Goal: Task Accomplishment & Management: Manage account settings

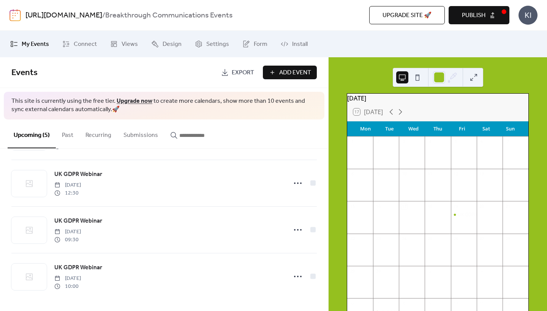
scroll to position [19, 0]
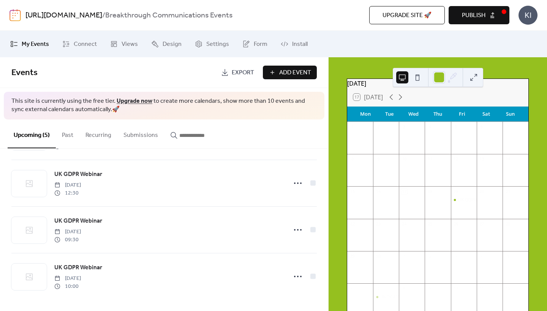
click at [471, 76] on button at bounding box center [474, 77] width 12 height 12
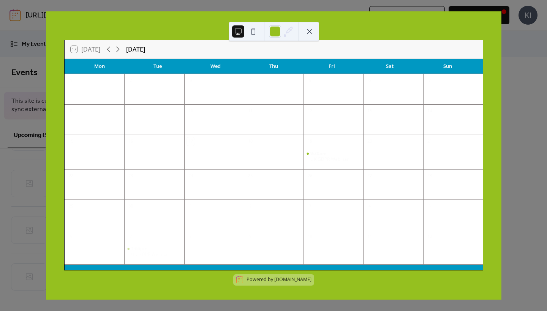
scroll to position [11, 0]
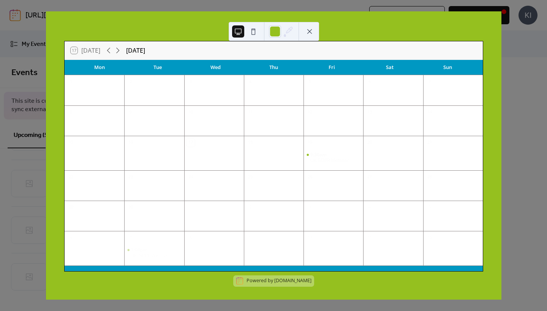
click at [253, 33] on button at bounding box center [253, 31] width 12 height 12
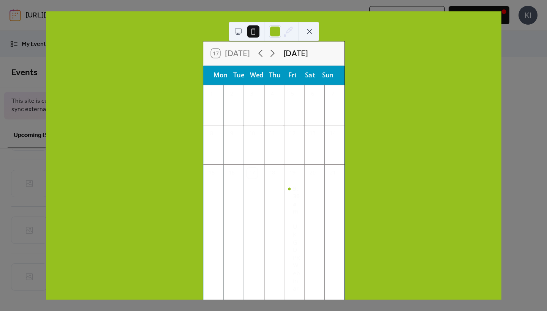
scroll to position [0, 0]
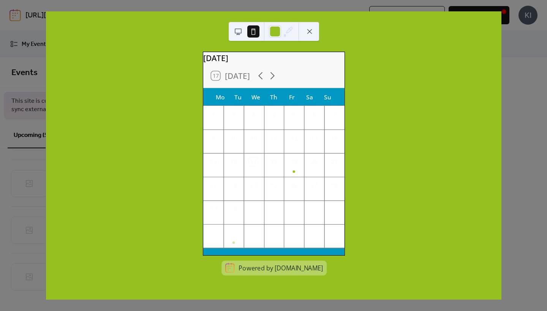
click at [238, 32] on button at bounding box center [238, 31] width 12 height 12
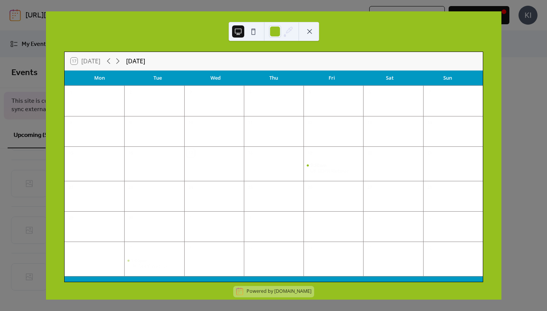
click at [310, 32] on button at bounding box center [309, 31] width 12 height 12
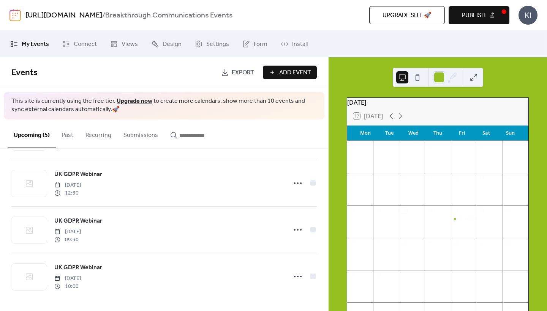
click at [32, 47] on span "My Events" at bounding box center [35, 44] width 27 height 9
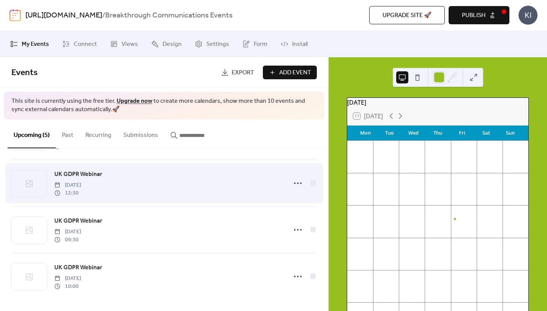
click at [262, 180] on div "UK GDPR Webinar [DATE] 12:30" at bounding box center [168, 183] width 228 height 27
click at [294, 183] on icon at bounding box center [298, 183] width 12 height 12
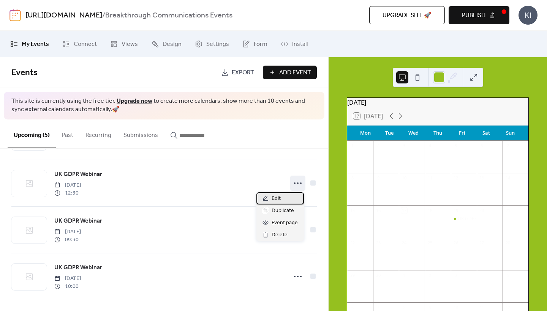
click at [274, 198] on span "Edit" at bounding box center [276, 198] width 9 height 9
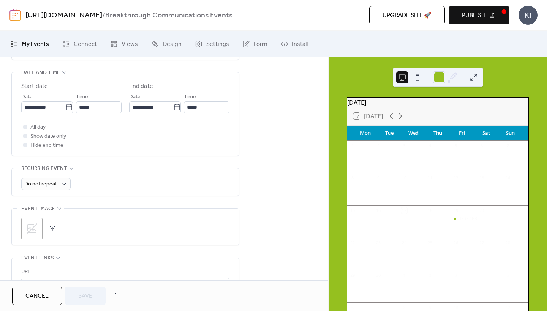
scroll to position [249, 0]
click at [34, 231] on icon at bounding box center [32, 228] width 12 height 12
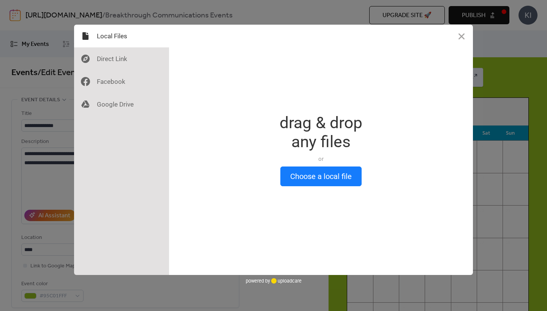
scroll to position [0, 0]
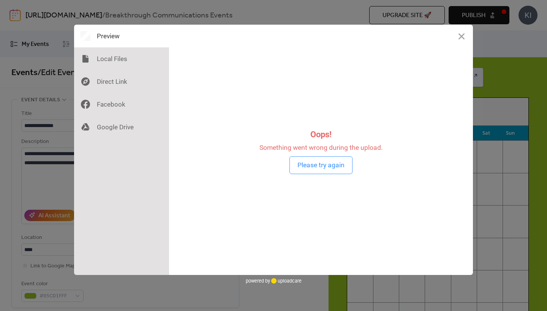
click at [313, 169] on button "Please try again" at bounding box center [320, 165] width 63 height 18
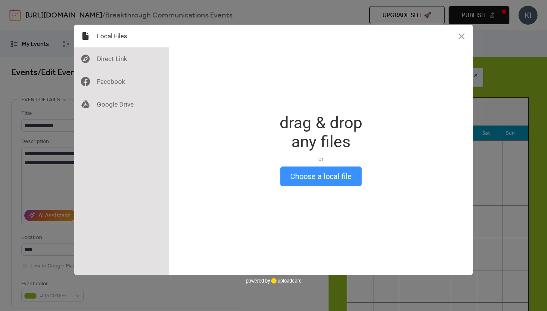
click at [311, 176] on button "Choose a local file" at bounding box center [320, 177] width 81 height 20
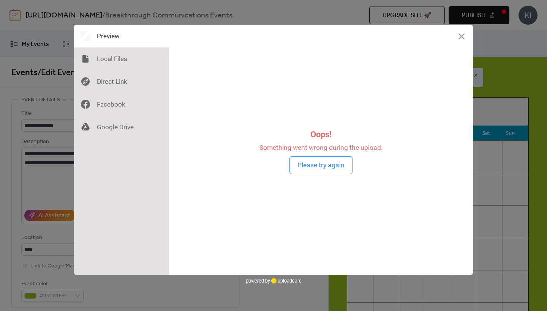
click at [322, 167] on button "Please try again" at bounding box center [320, 165] width 63 height 18
click at [128, 57] on div at bounding box center [121, 58] width 95 height 23
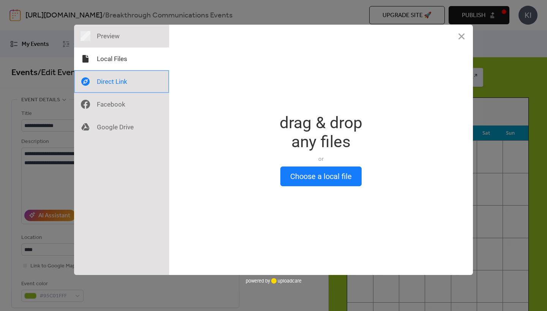
click at [126, 81] on div at bounding box center [121, 81] width 95 height 23
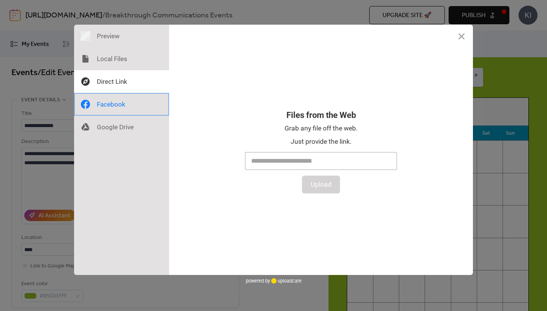
click at [122, 106] on div at bounding box center [121, 104] width 95 height 23
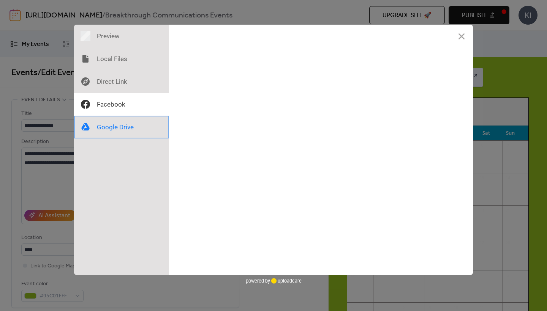
click at [124, 125] on div at bounding box center [121, 127] width 95 height 23
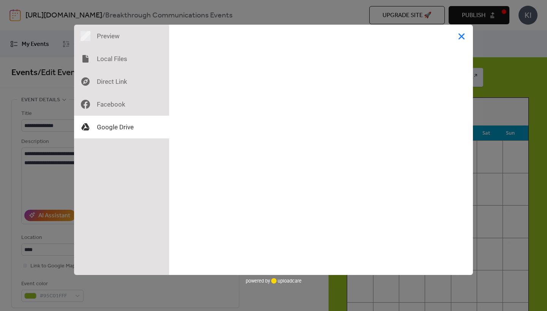
click at [464, 36] on button "Close" at bounding box center [461, 36] width 23 height 23
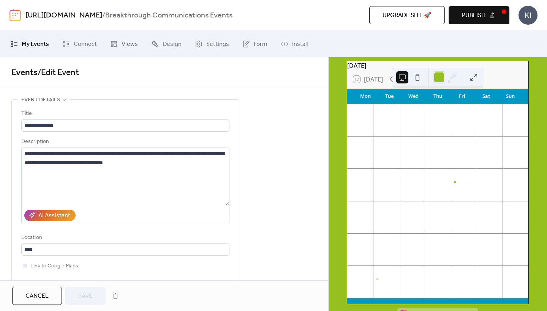
scroll to position [35, 0]
